Goal: Task Accomplishment & Management: Manage account settings

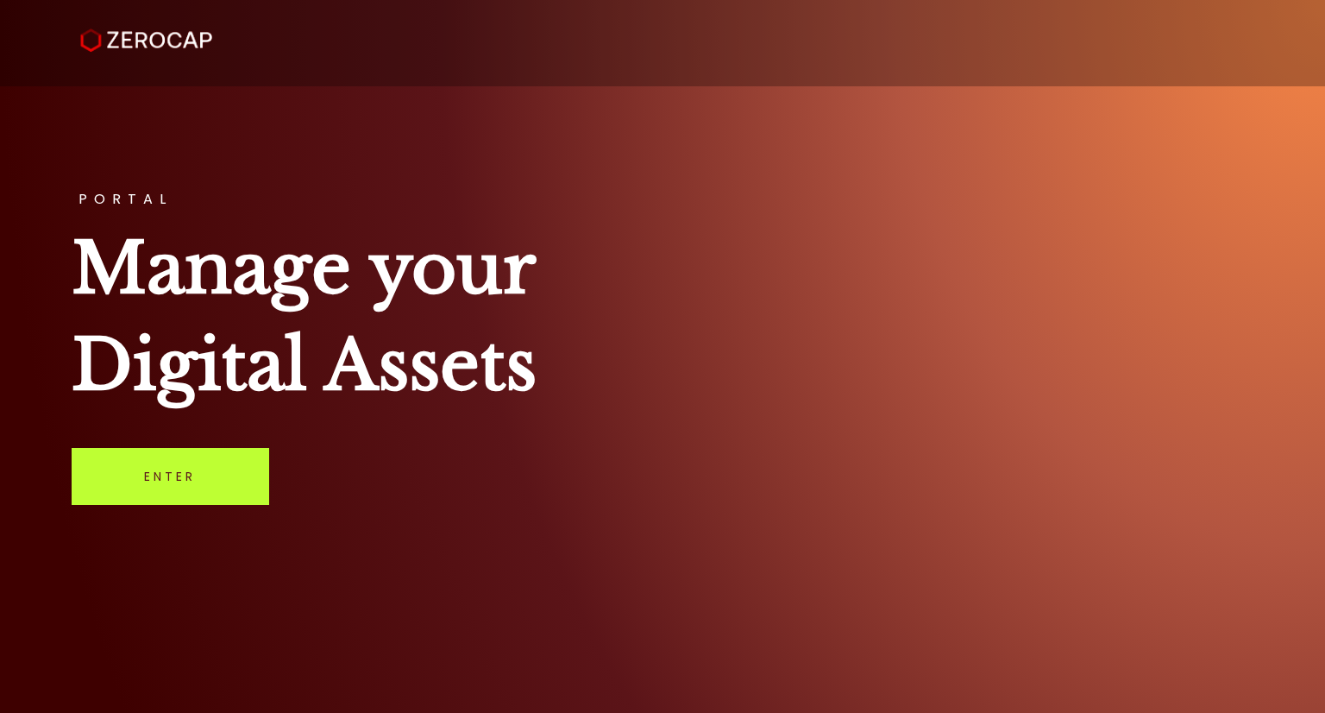
drag, startPoint x: 201, startPoint y: 477, endPoint x: 190, endPoint y: 475, distance: 11.5
click at [201, 477] on link "Enter" at bounding box center [171, 476] width 198 height 57
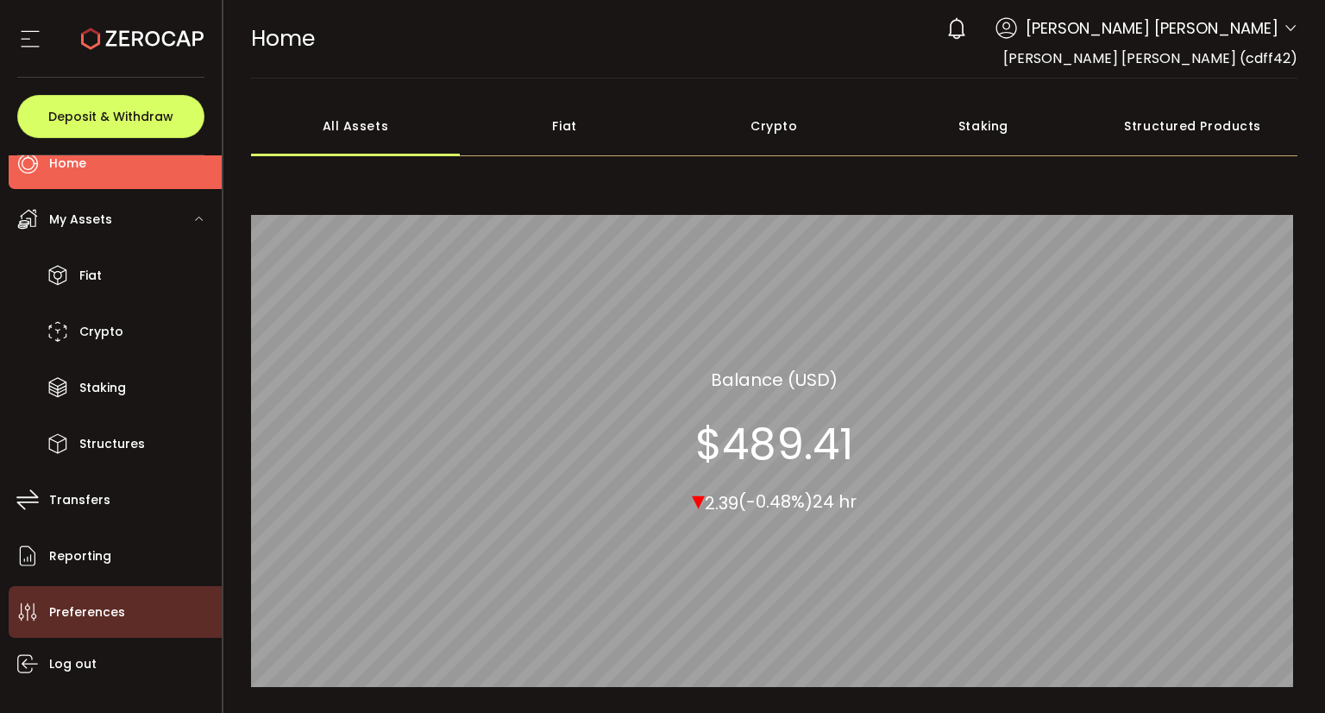
scroll to position [62, 0]
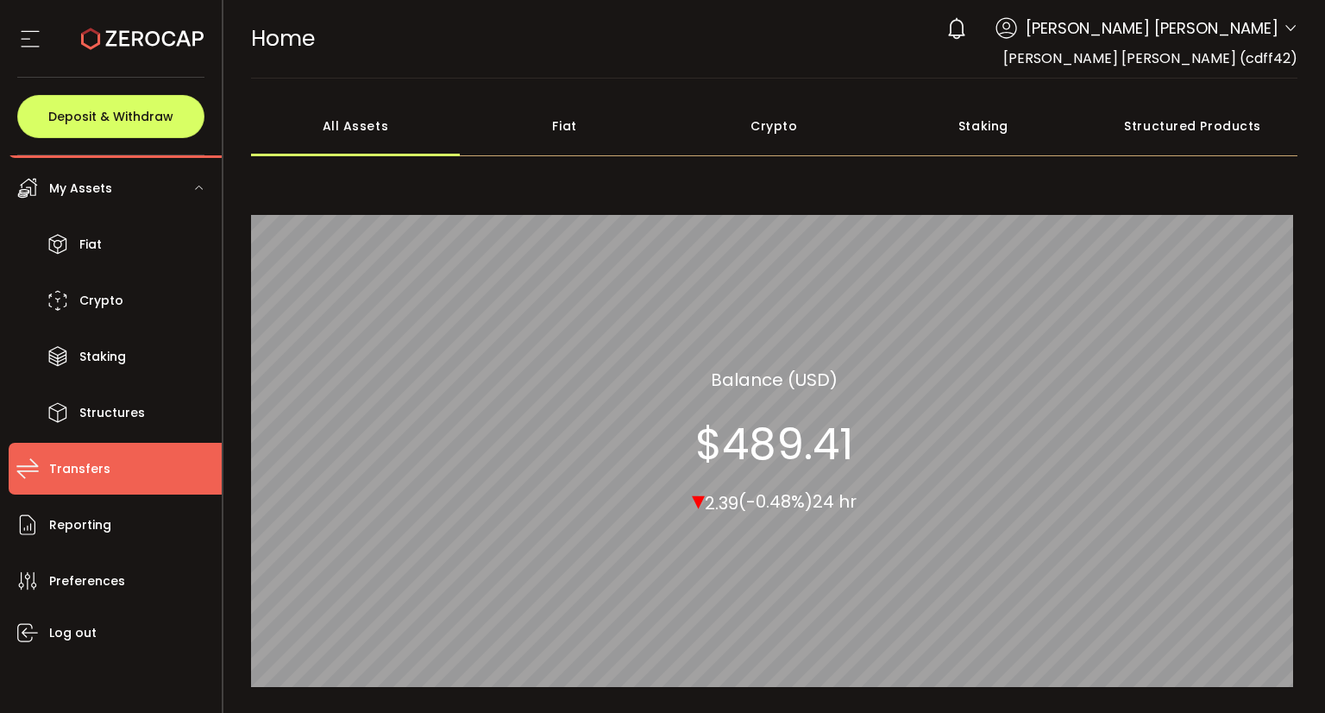
click at [123, 475] on li "Transfers" at bounding box center [115, 469] width 213 height 52
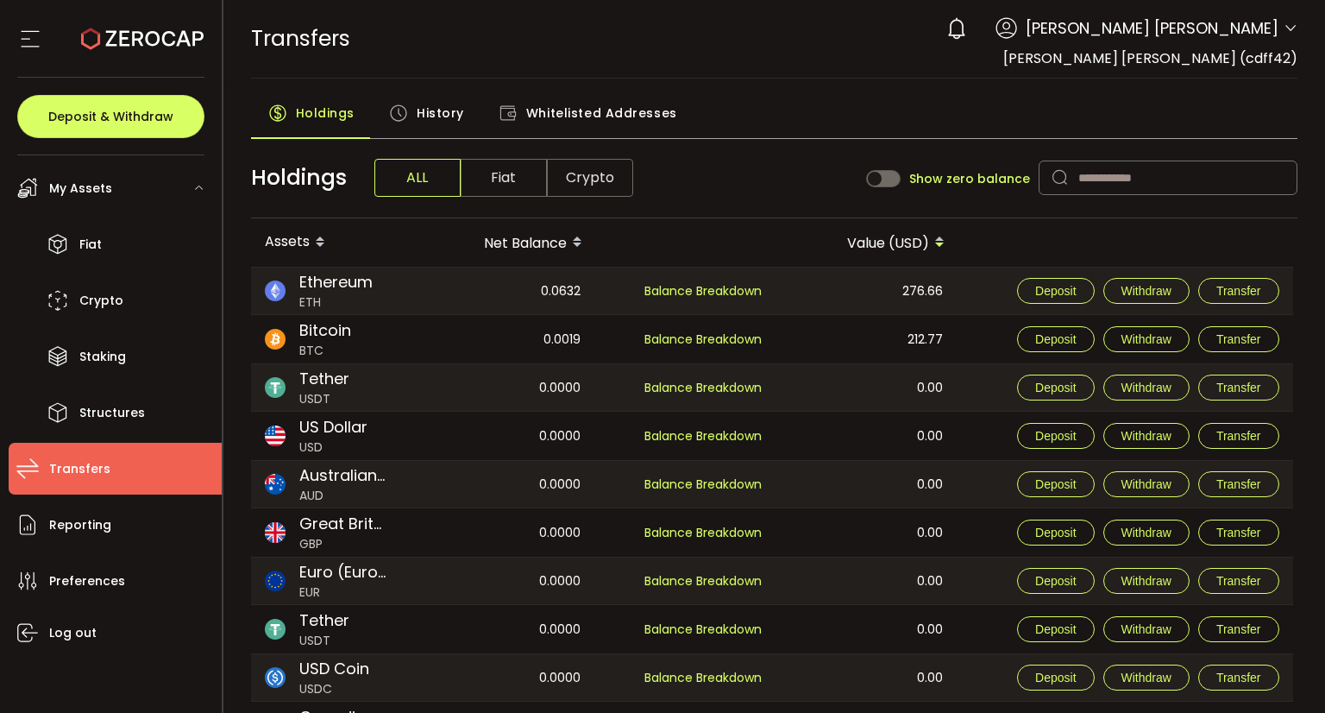
click at [580, 106] on span "Whitelisted Addresses" at bounding box center [601, 113] width 151 height 35
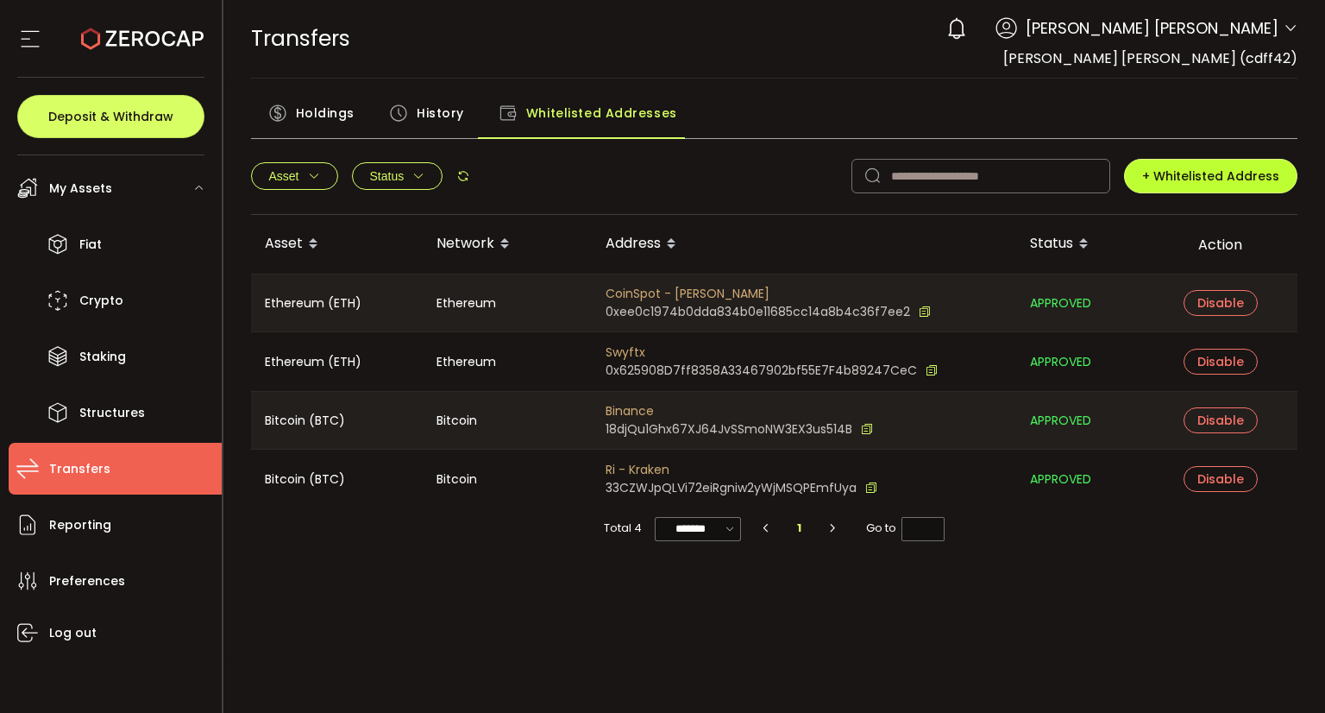
click at [1207, 182] on span "+ Whitelisted Address" at bounding box center [1210, 175] width 137 height 17
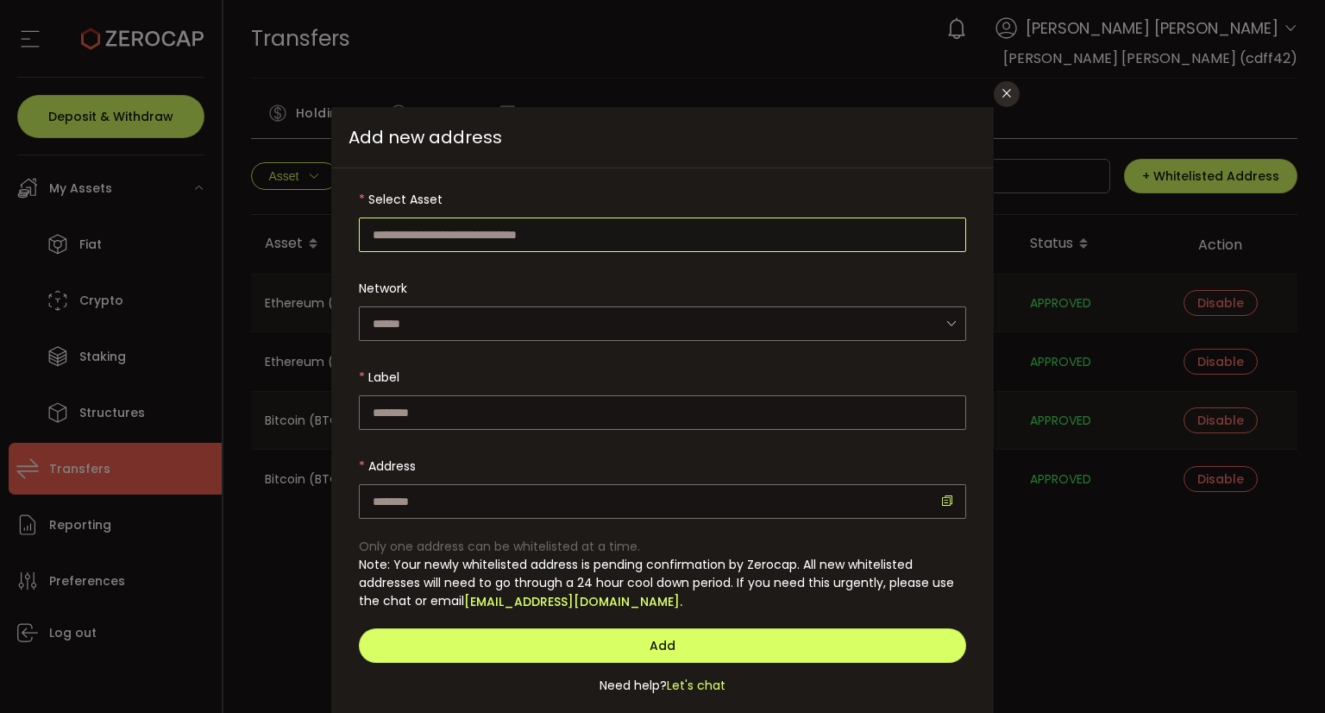
click at [480, 224] on input "dialog" at bounding box center [662, 234] width 607 height 35
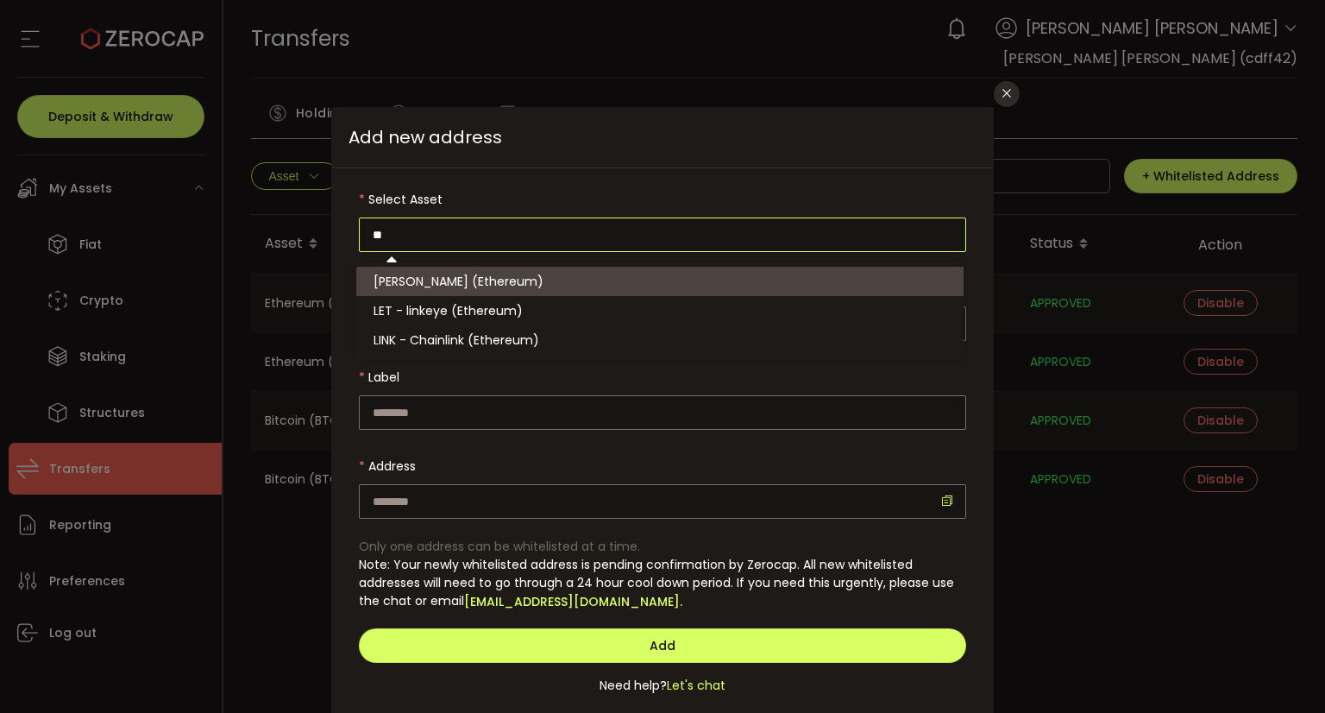
type input "*"
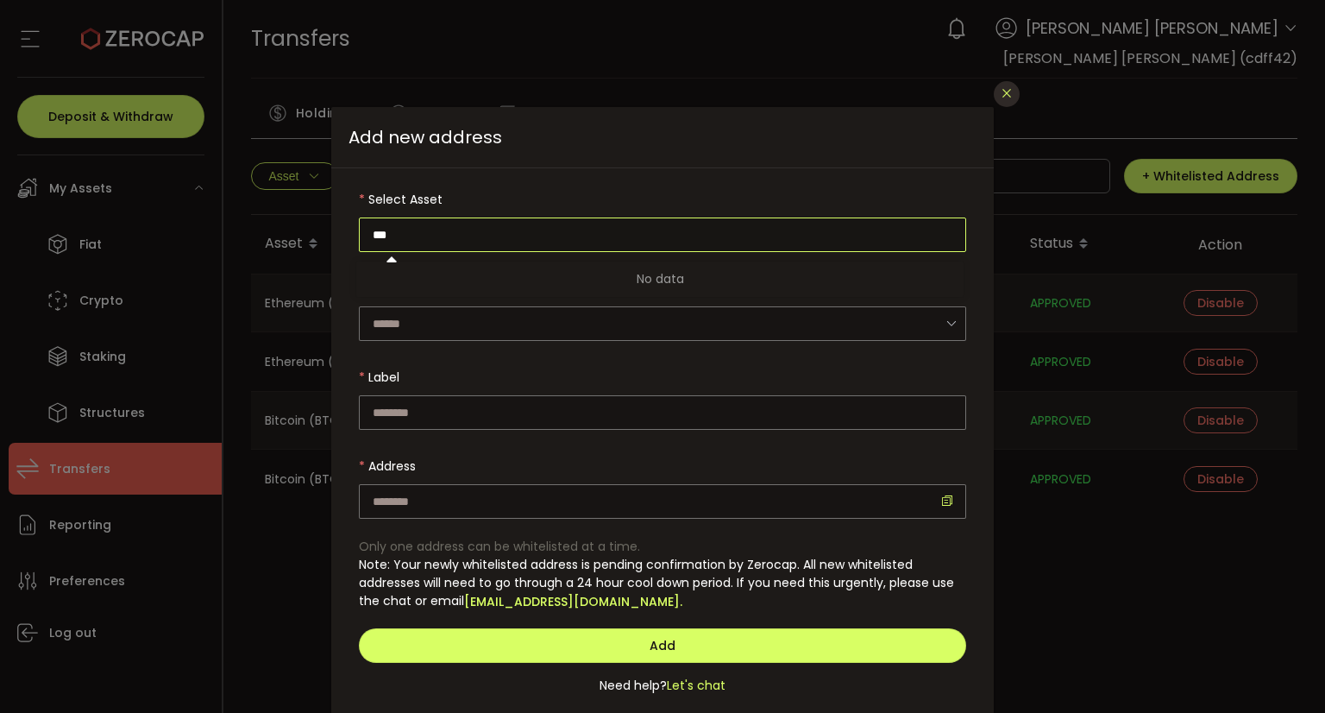
type input "***"
click at [1000, 96] on icon "Close" at bounding box center [1007, 93] width 14 height 14
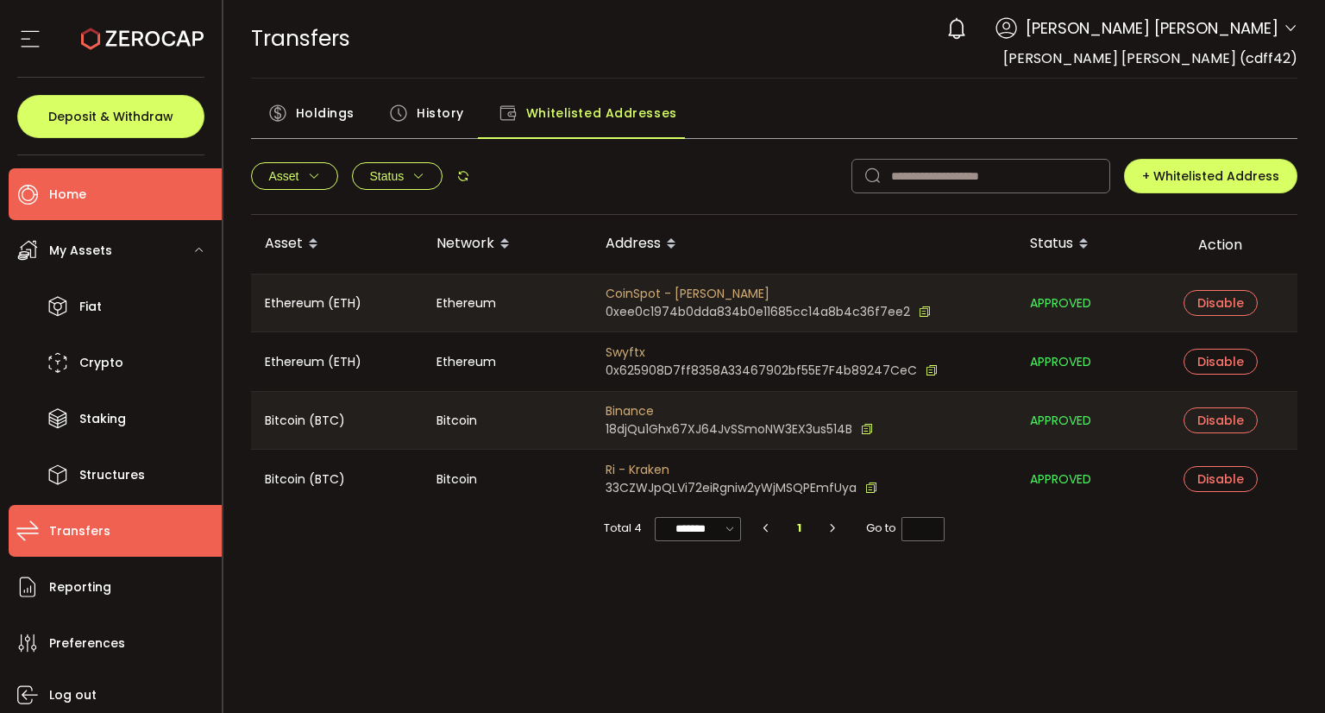
click at [97, 208] on li "Home" at bounding box center [115, 194] width 213 height 52
